Goal: Task Accomplishment & Management: Manage account settings

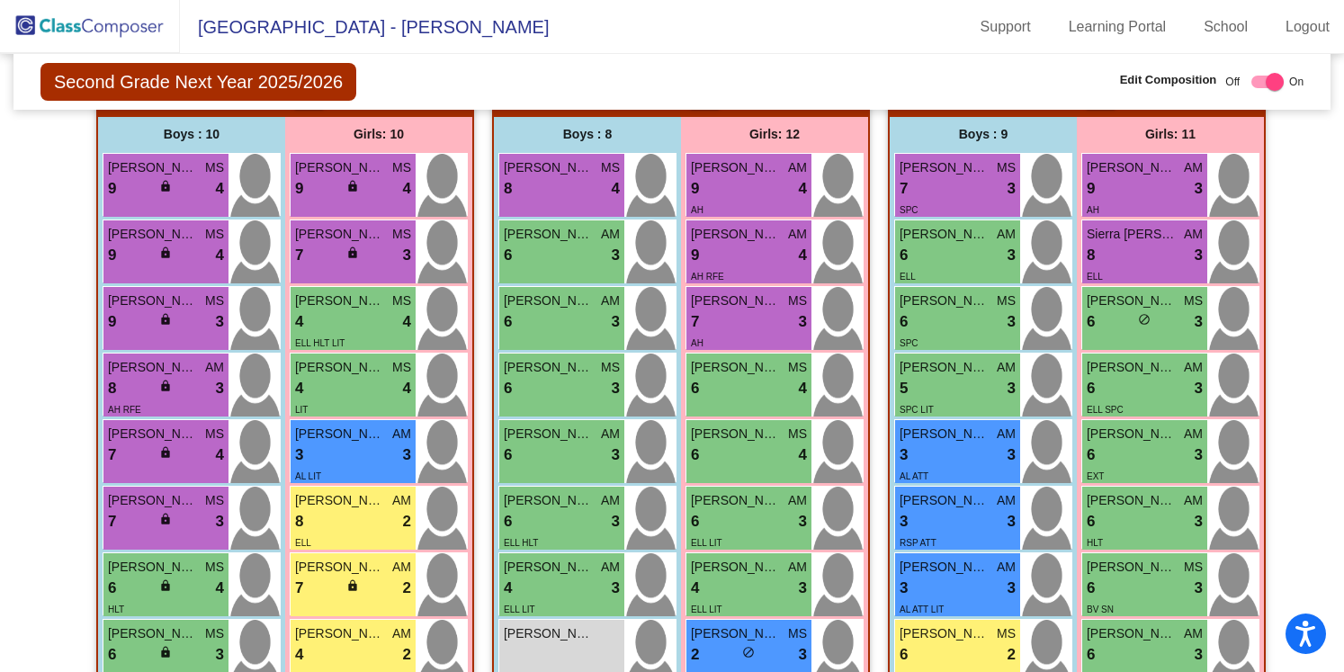
scroll to position [456, 0]
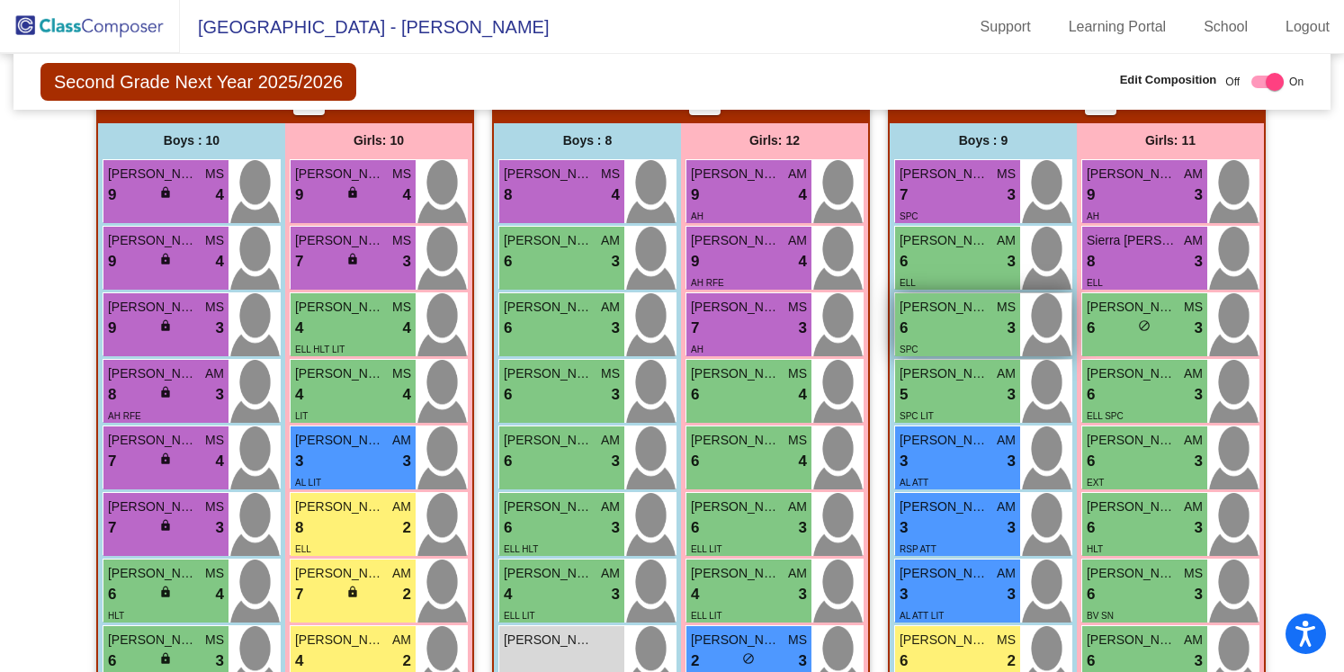
click at [955, 315] on span "[PERSON_NAME]" at bounding box center [945, 307] width 90 height 19
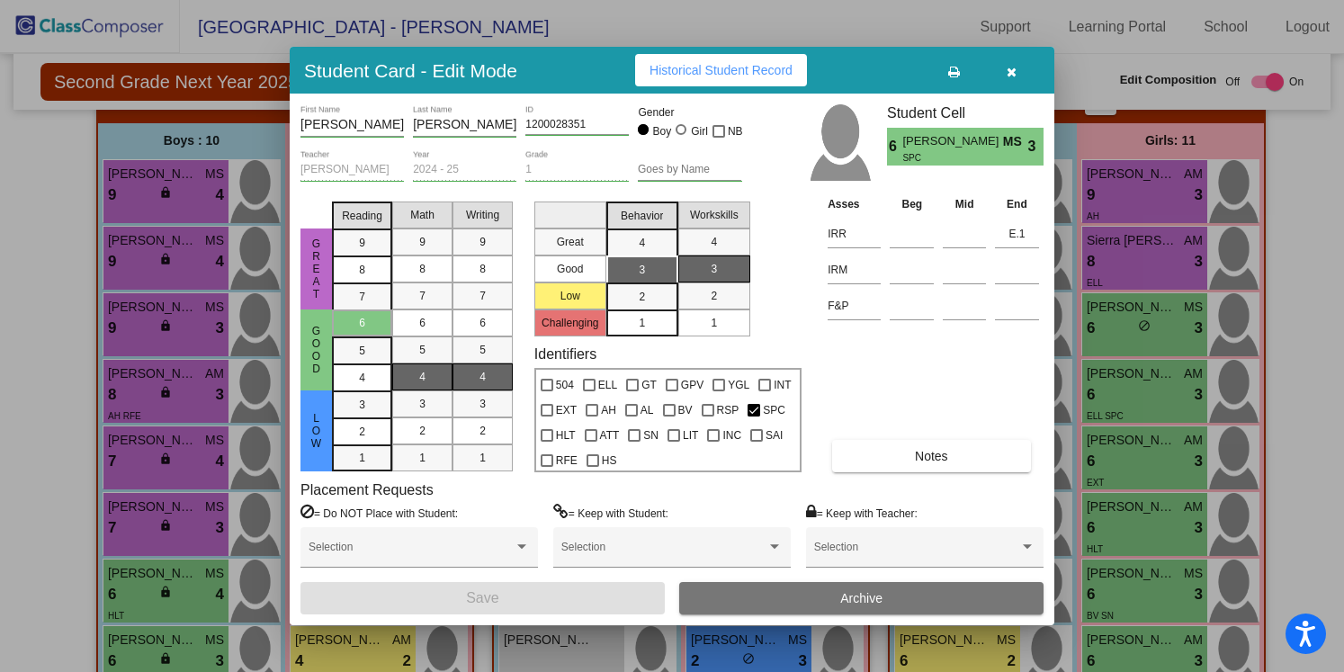
click at [1013, 76] on icon "button" at bounding box center [1012, 72] width 10 height 13
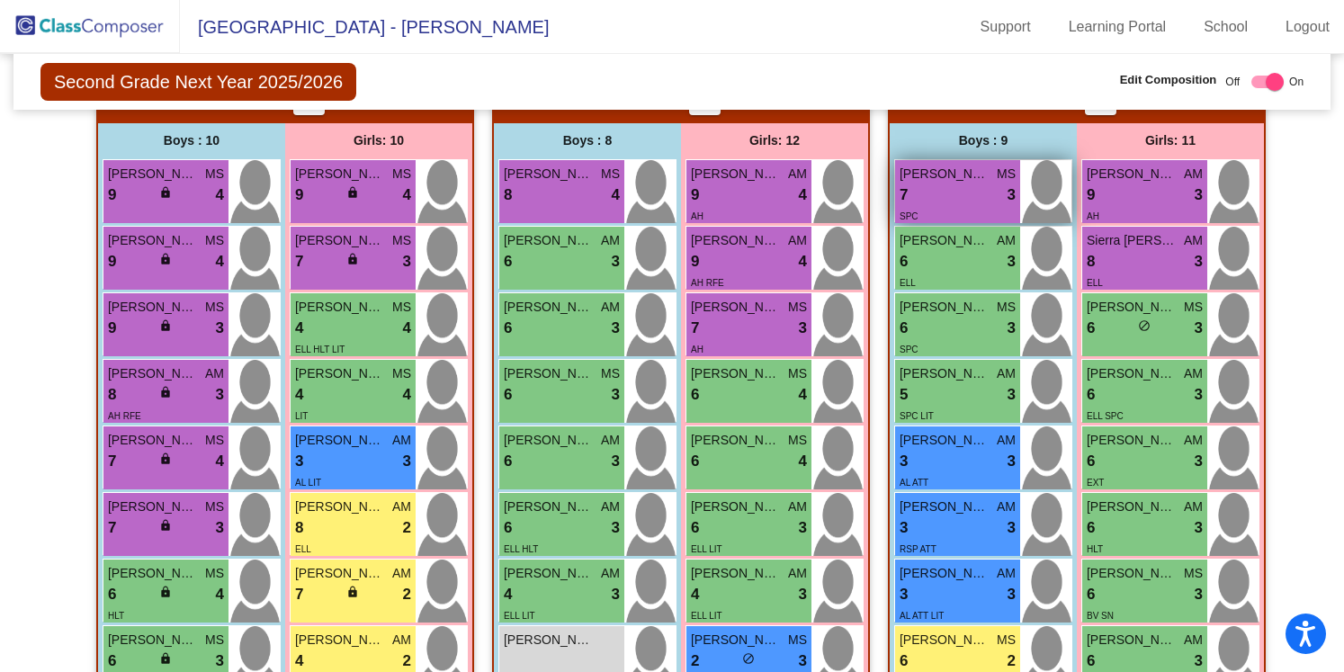
click at [980, 196] on div "7 lock do_not_disturb_alt 3" at bounding box center [958, 195] width 116 height 23
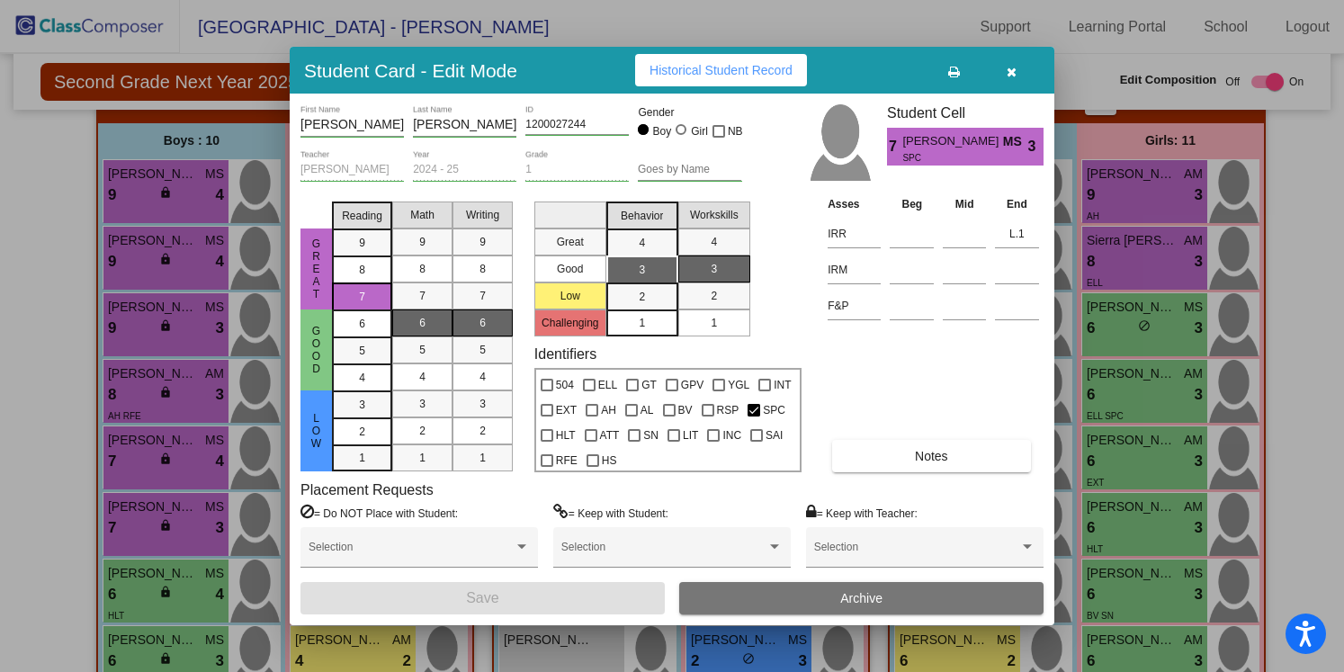
click at [1013, 75] on icon "button" at bounding box center [1012, 72] width 10 height 13
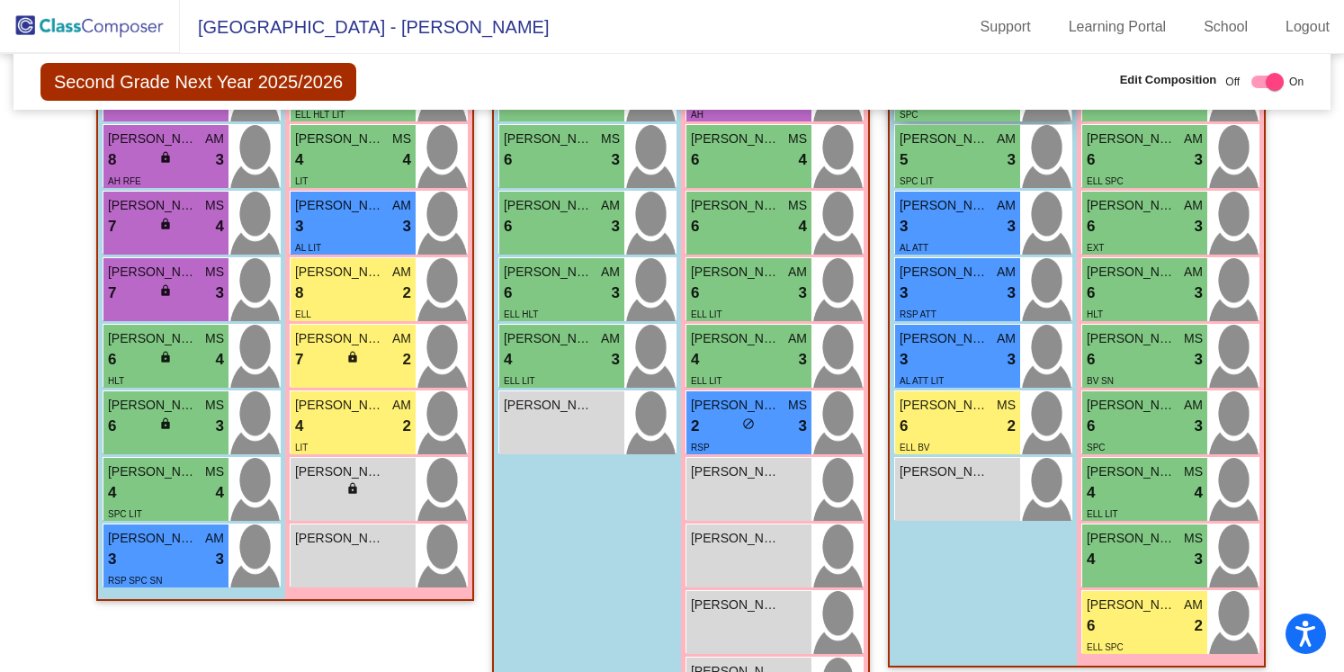
scroll to position [708, 0]
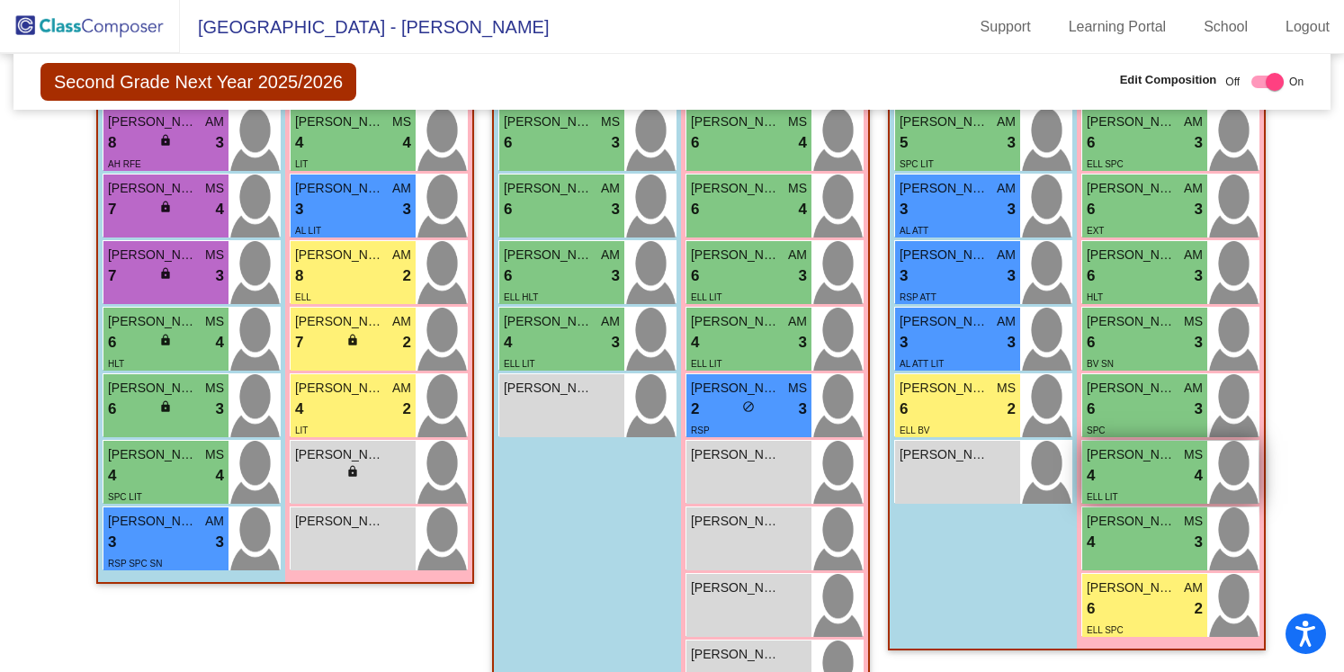
click at [1137, 471] on div "4 lock do_not_disturb_alt 4" at bounding box center [1145, 475] width 116 height 23
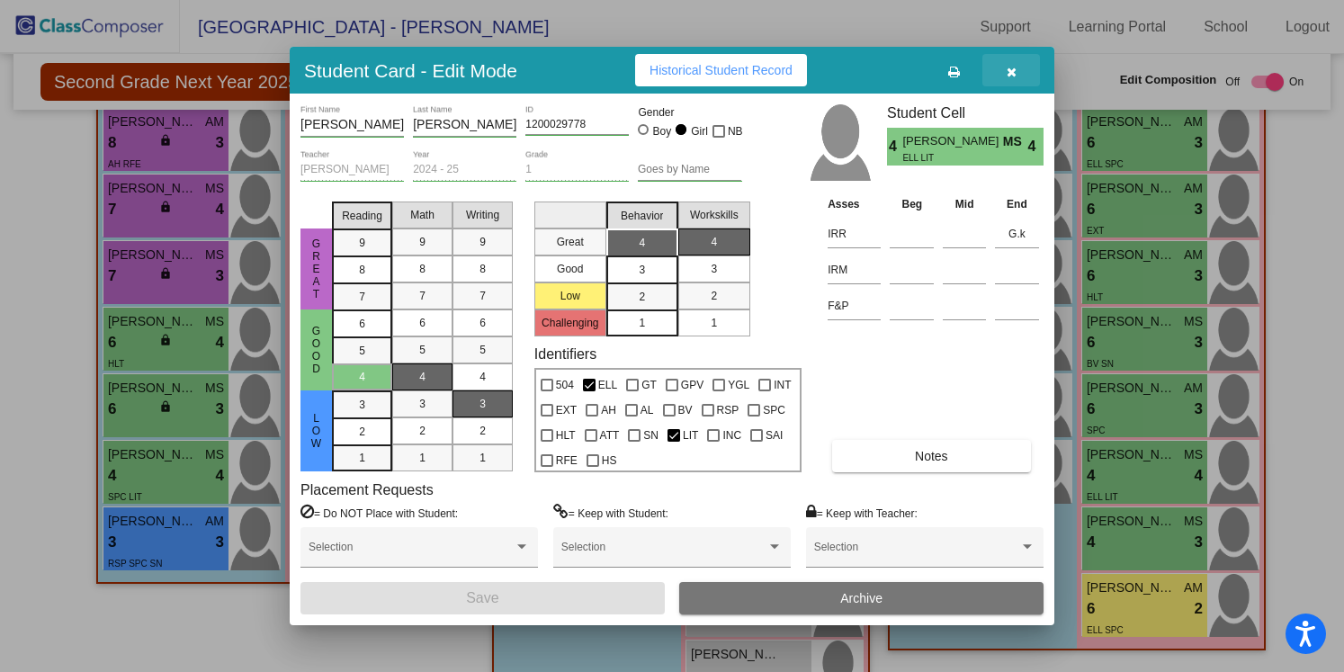
click at [1012, 78] on button "button" at bounding box center [1011, 70] width 58 height 32
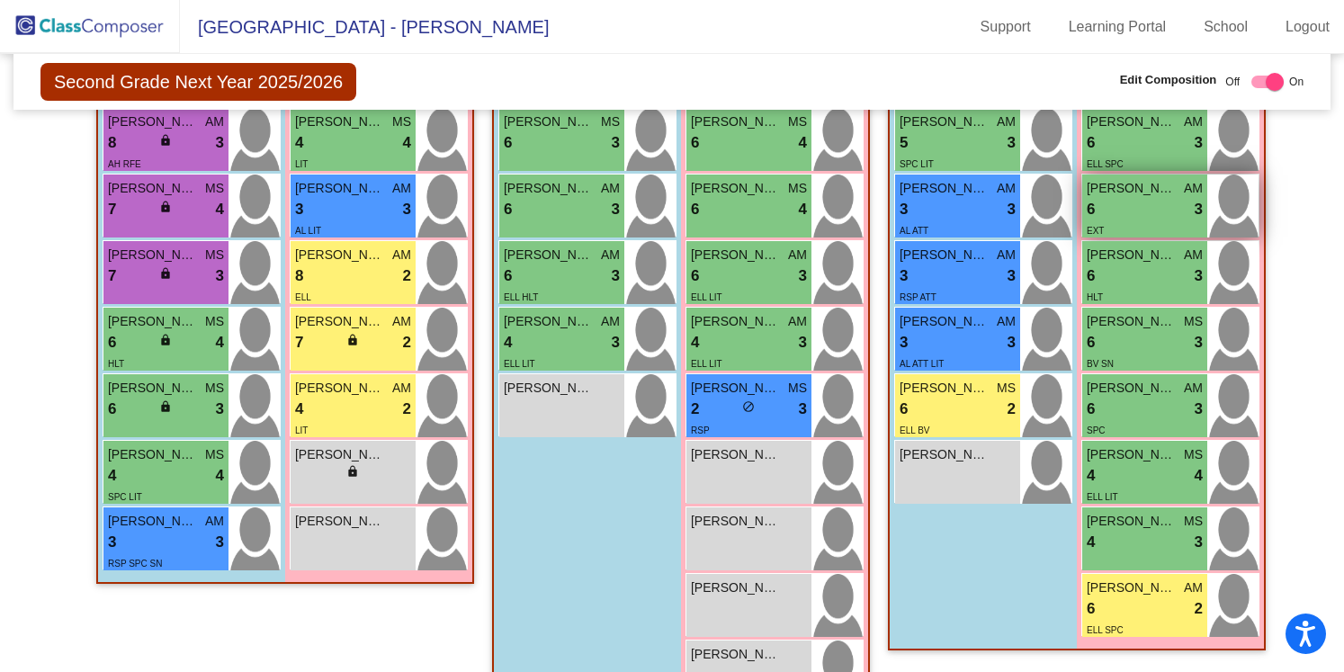
click at [1131, 214] on div "6 lock do_not_disturb_alt 3" at bounding box center [1145, 209] width 116 height 23
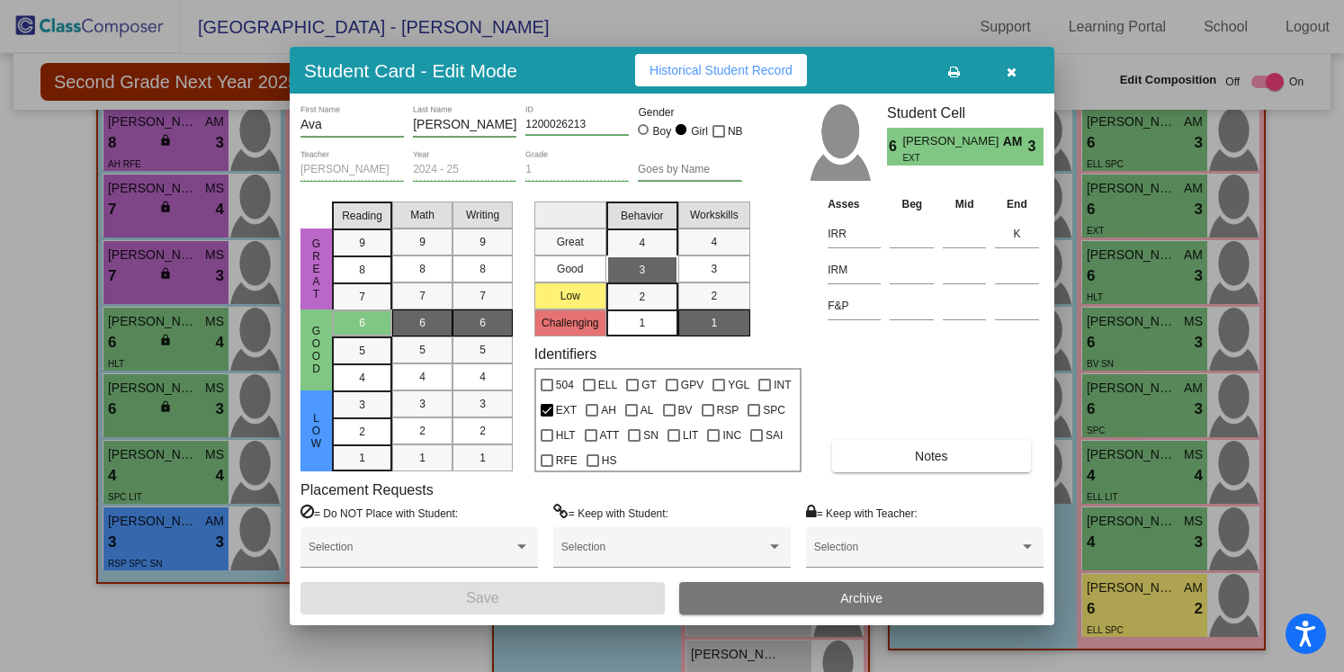
click at [1018, 66] on button "button" at bounding box center [1011, 70] width 58 height 32
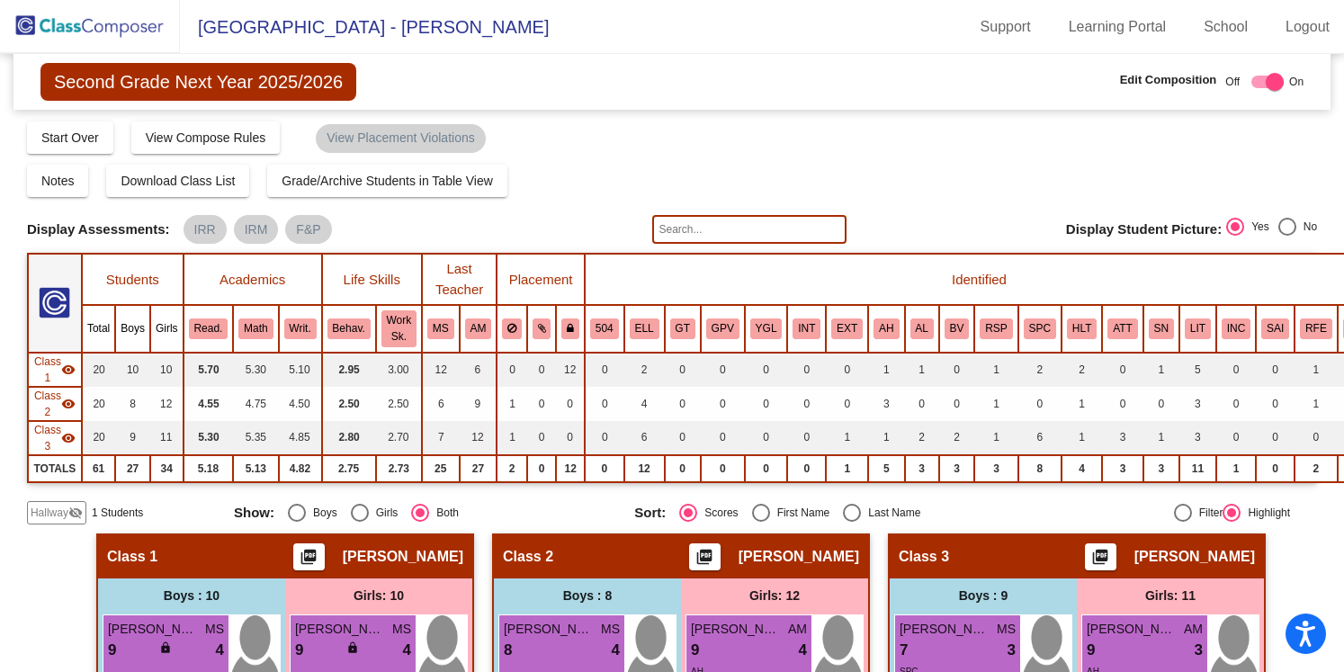
scroll to position [0, 0]
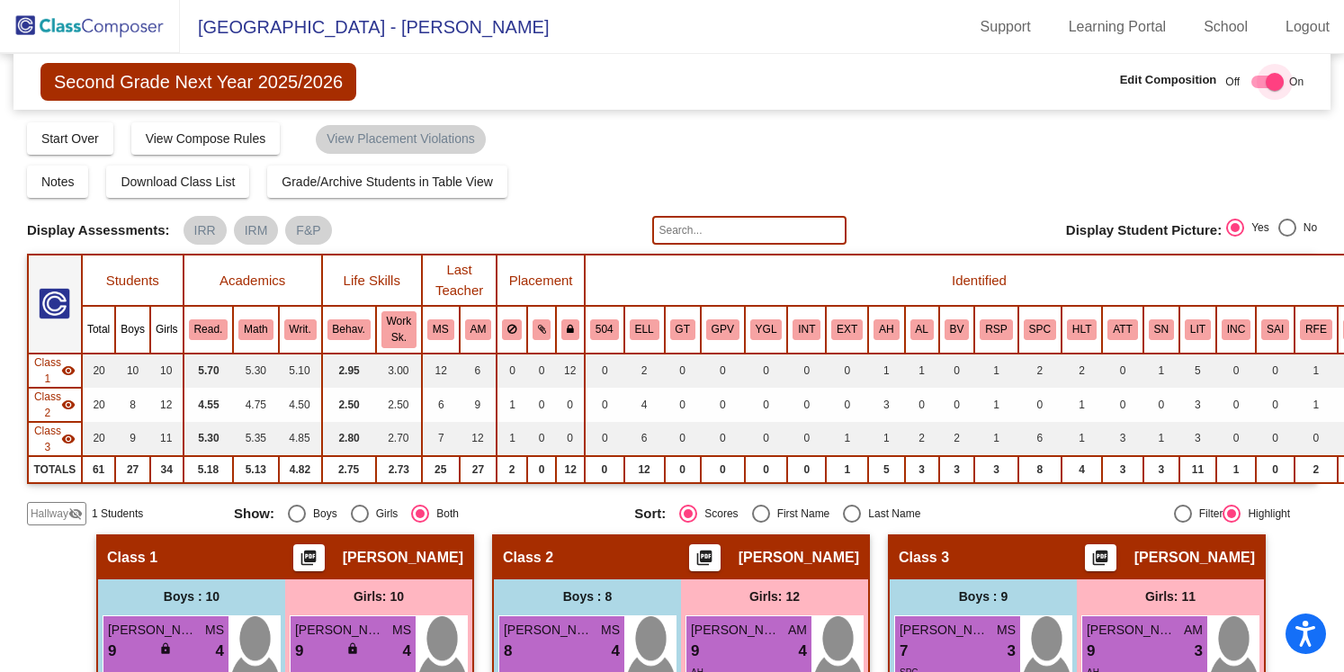
click at [1266, 83] on div at bounding box center [1275, 82] width 18 height 18
checkbox input "false"
